Goal: Transaction & Acquisition: Purchase product/service

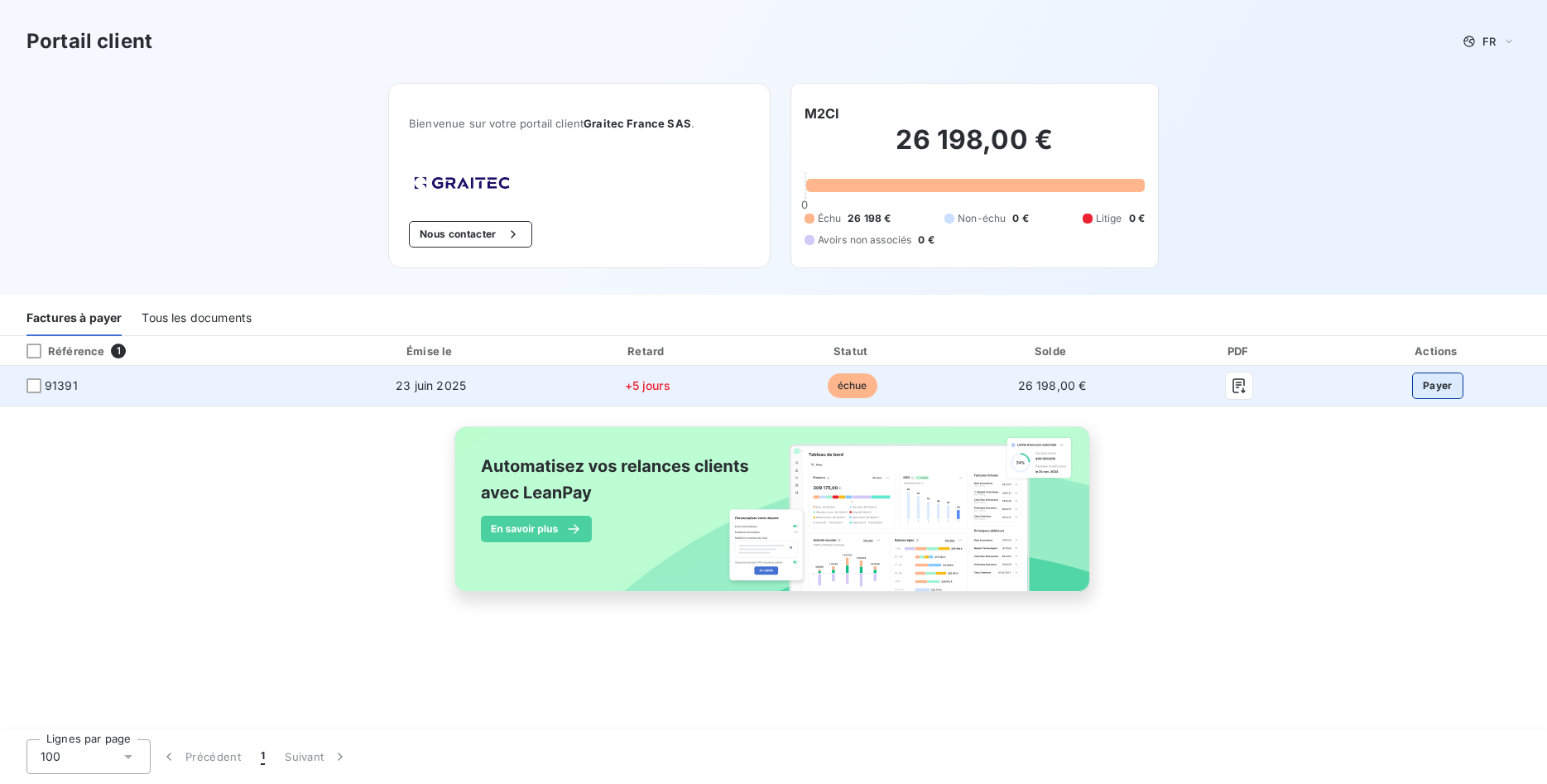
click at [1440, 373] on button "Payer" at bounding box center [1438, 386] width 52 height 27
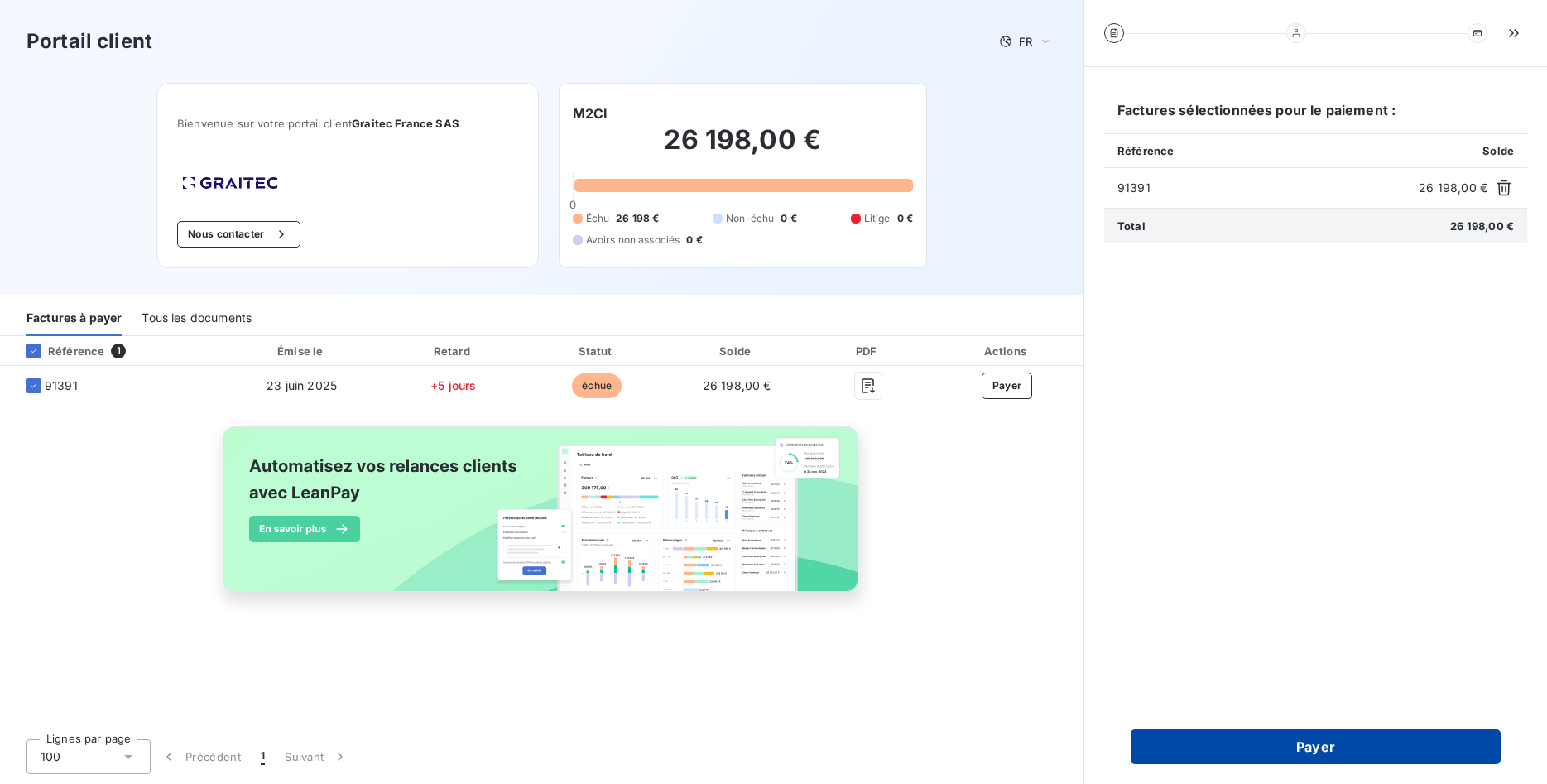
click at [1312, 746] on button "Payer" at bounding box center [1315, 746] width 370 height 35
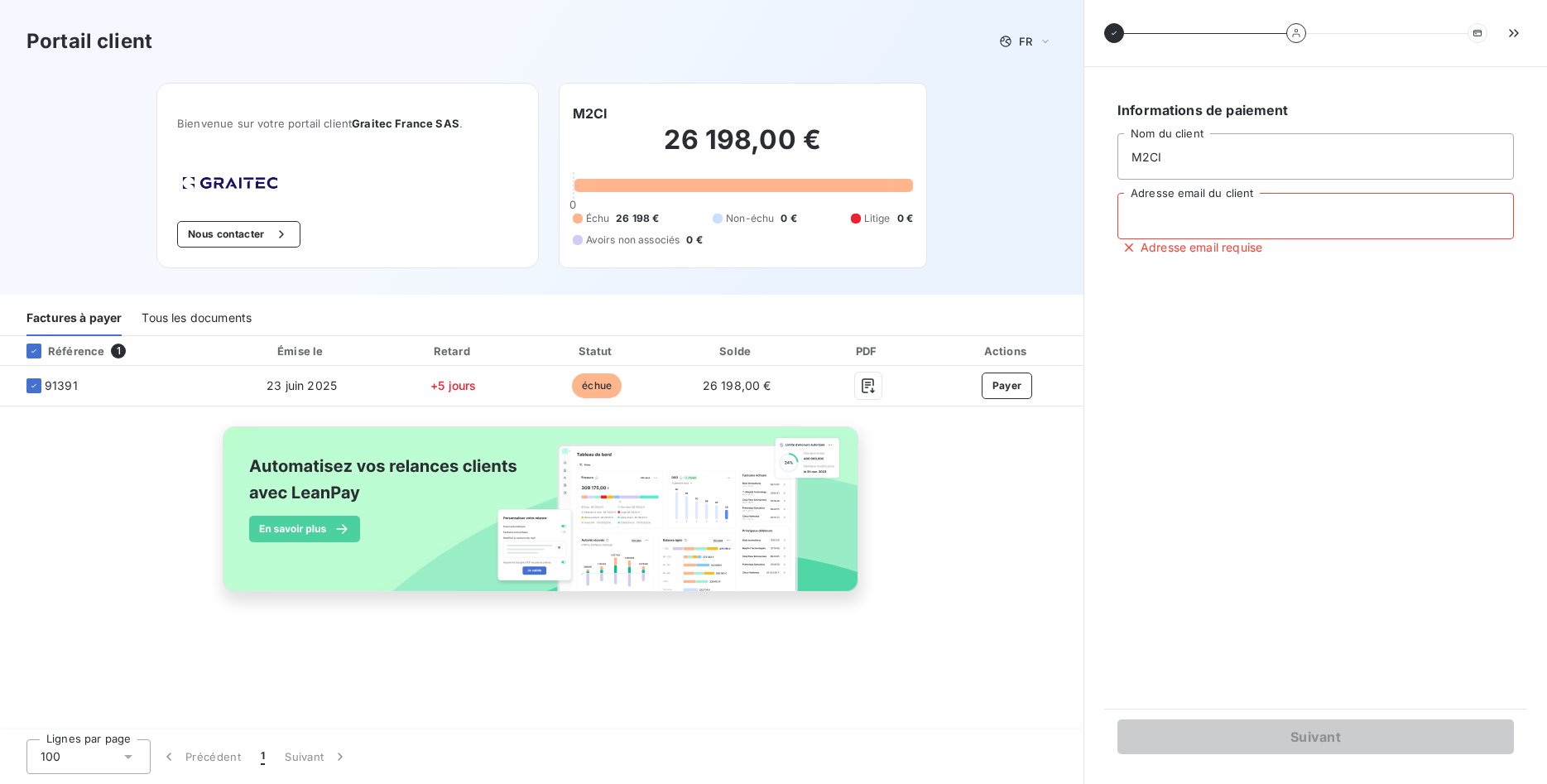
click at [1217, 208] on input "Adresse email du client" at bounding box center [1316, 216] width 396 height 46
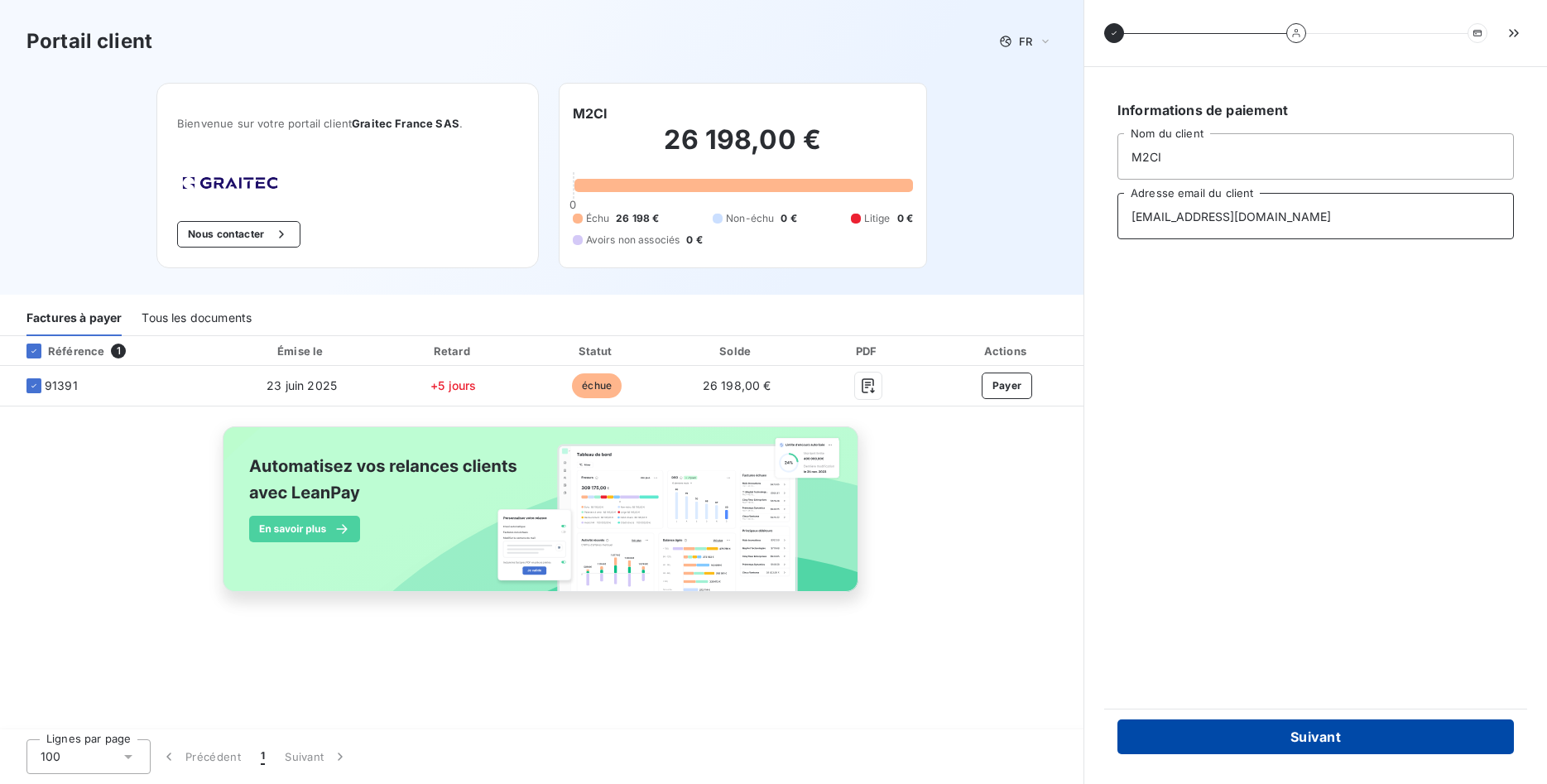
type input "[EMAIL_ADDRESS][DOMAIN_NAME]"
click at [1316, 751] on button "Suivant" at bounding box center [1316, 736] width 396 height 35
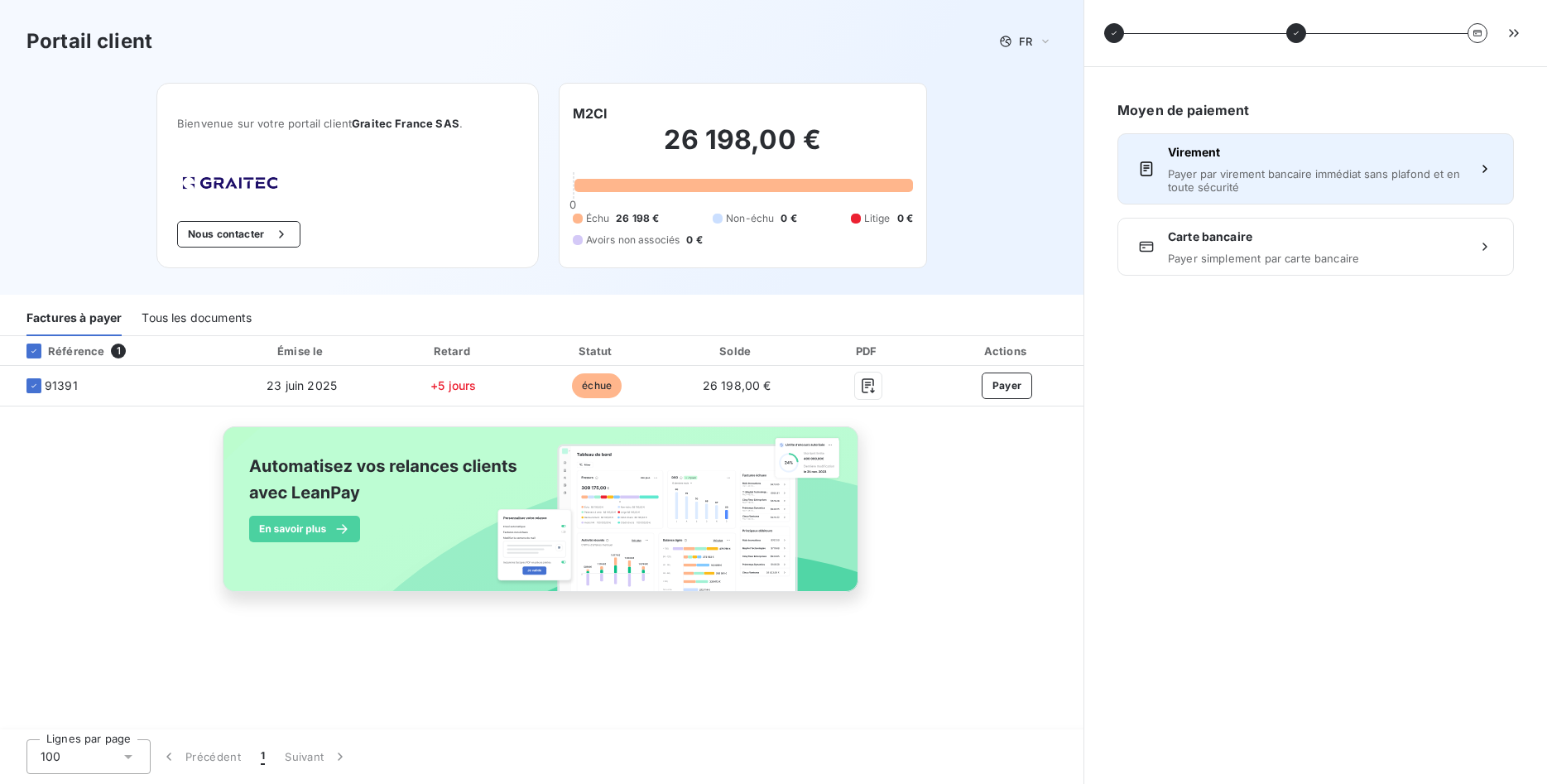
click at [1268, 191] on span "Payer par virement bancaire immédiat sans plafond et en toute sécurité" at bounding box center [1315, 180] width 295 height 27
